Goal: Use online tool/utility

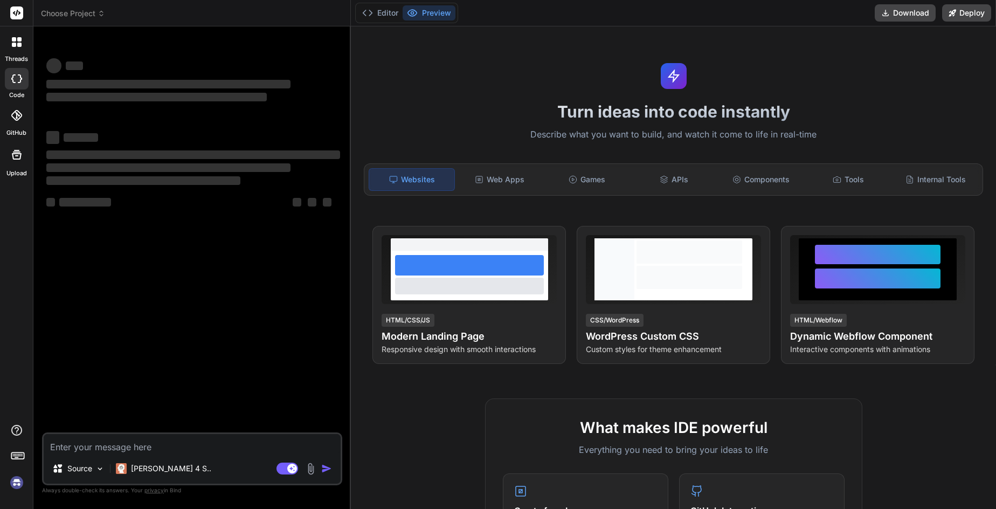
click at [17, 51] on div at bounding box center [16, 42] width 23 height 23
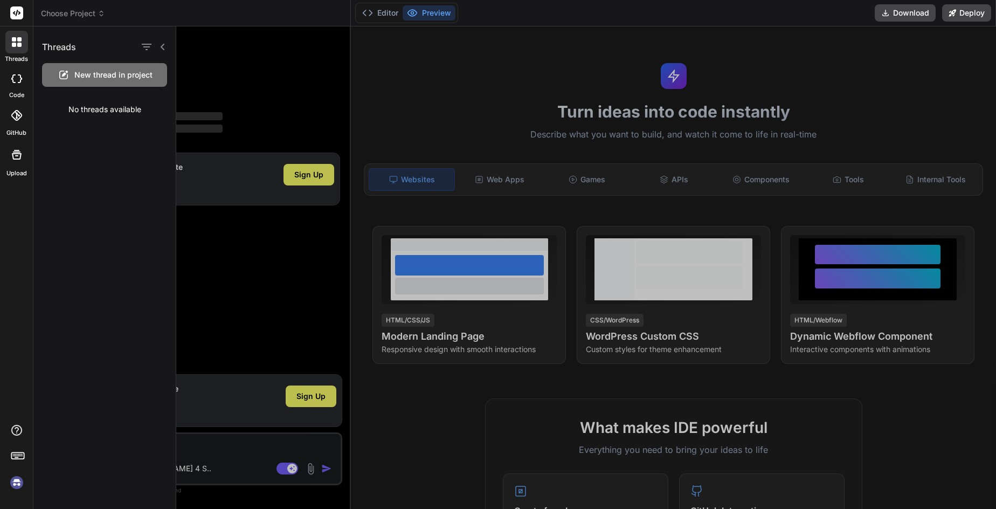
click at [69, 78] on icon at bounding box center [63, 74] width 13 height 13
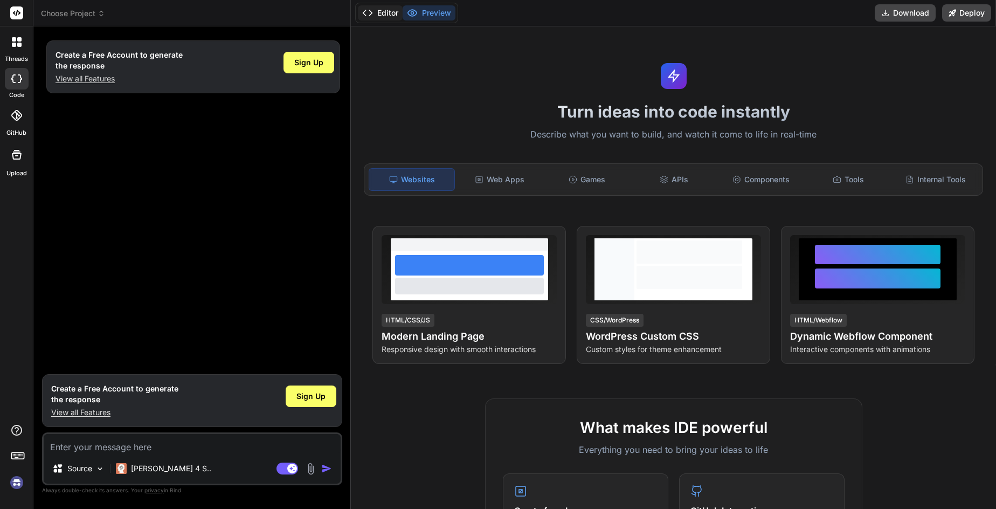
click at [387, 9] on button "Editor" at bounding box center [380, 12] width 45 height 15
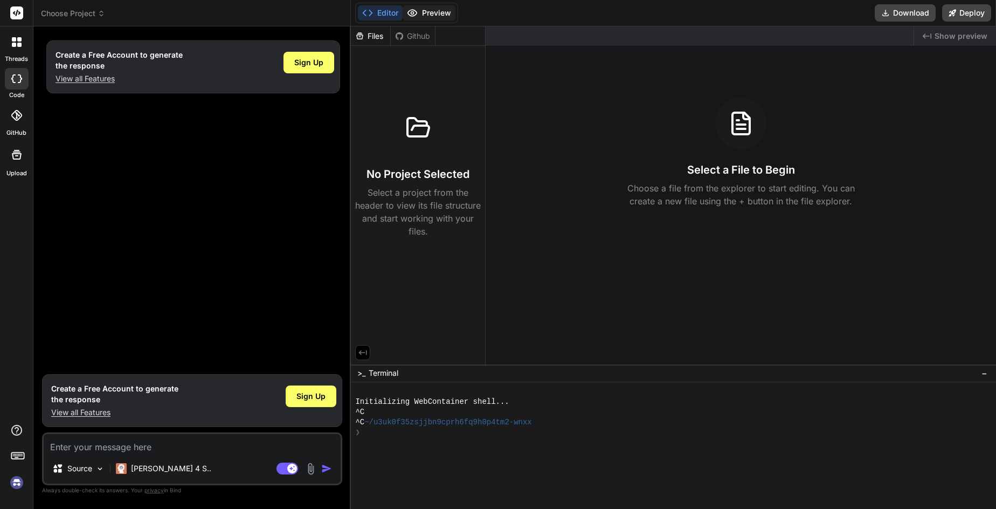
click at [422, 14] on button "Preview" at bounding box center [429, 12] width 53 height 15
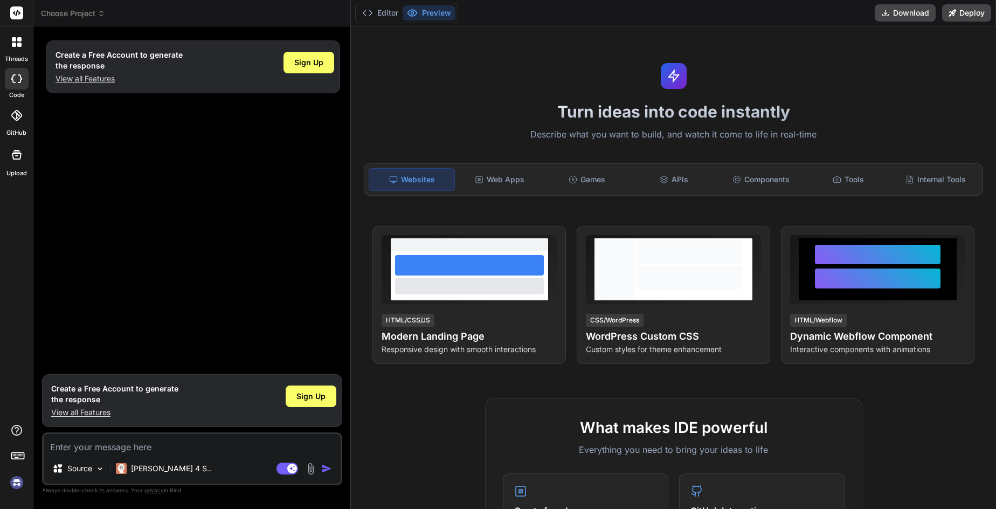
click at [348, 141] on div "Bind AI Web Search Created with Pixso. Code Generator Create a Free Account to …" at bounding box center [191, 267] width 317 height 482
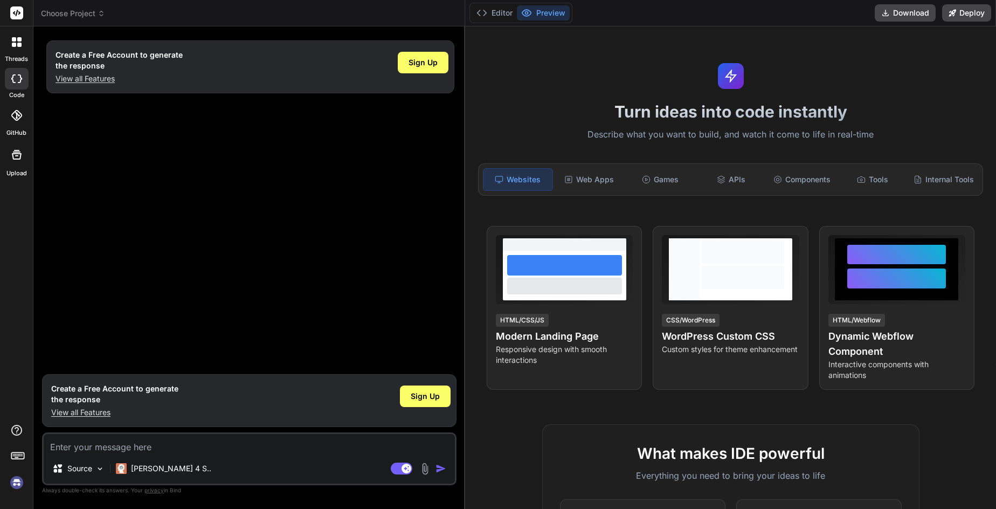
type textarea "x"
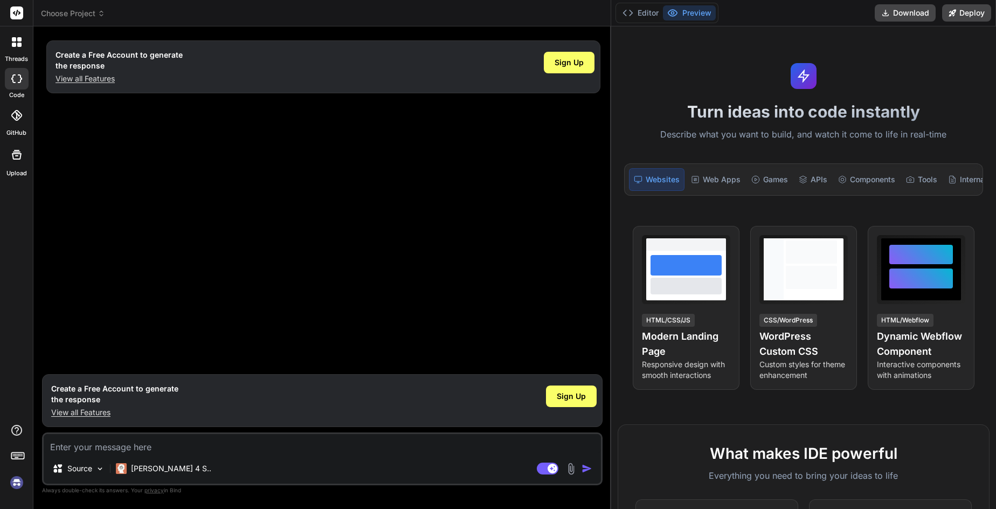
drag, startPoint x: 350, startPoint y: 142, endPoint x: 816, endPoint y: 158, distance: 467.0
click at [816, 158] on div "Choose Project Created with Pixso. Bind AI Web Search Created with Pixso. Code …" at bounding box center [514, 254] width 962 height 509
click at [344, 434] on textarea at bounding box center [322, 443] width 557 height 19
type textarea "h"
type textarea "x"
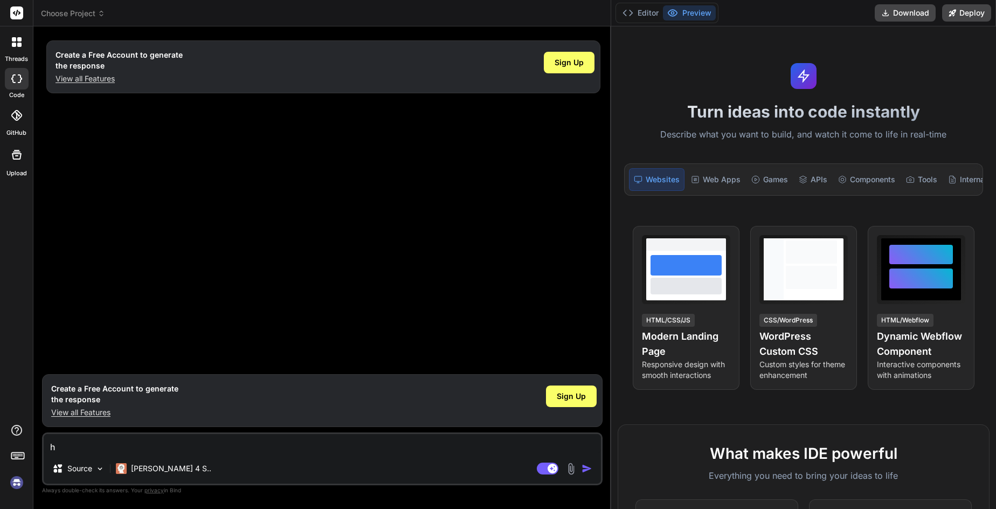
type textarea "hi"
type textarea "x"
click at [586, 465] on img "button" at bounding box center [586, 468] width 11 height 11
click at [587, 469] on img "button" at bounding box center [586, 468] width 11 height 11
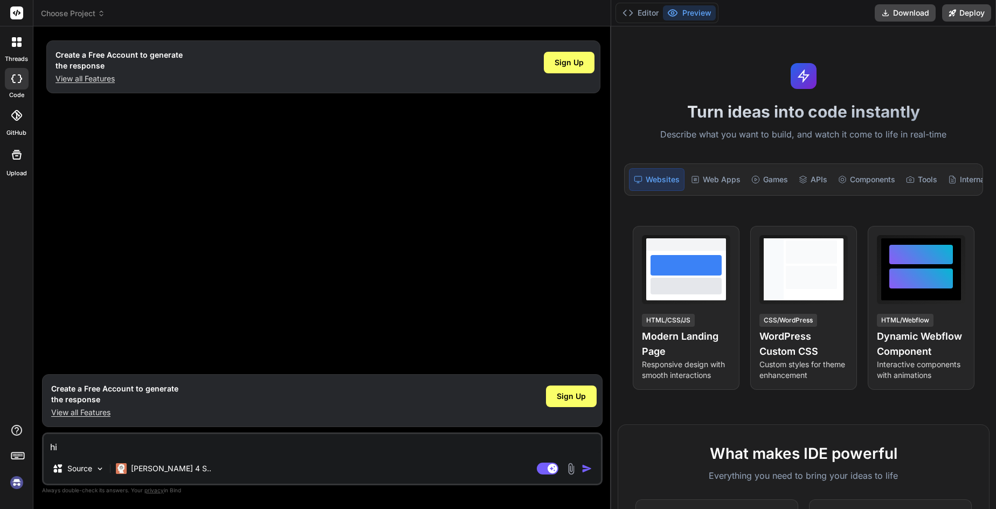
click at [587, 469] on img "button" at bounding box center [586, 468] width 11 height 11
click at [179, 446] on textarea "hi" at bounding box center [322, 443] width 557 height 19
type textarea "h"
type textarea "x"
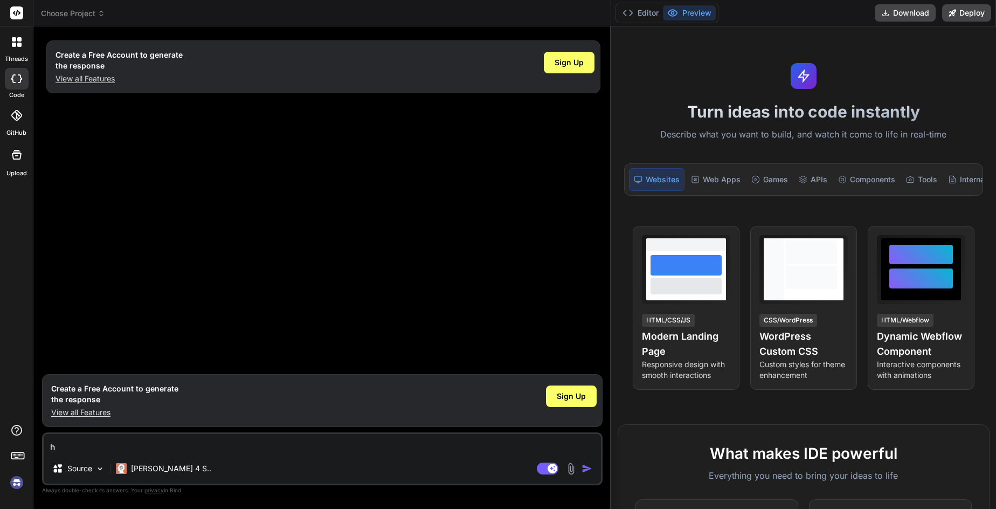
type textarea "x"
